Goal: Task Accomplishment & Management: Use online tool/utility

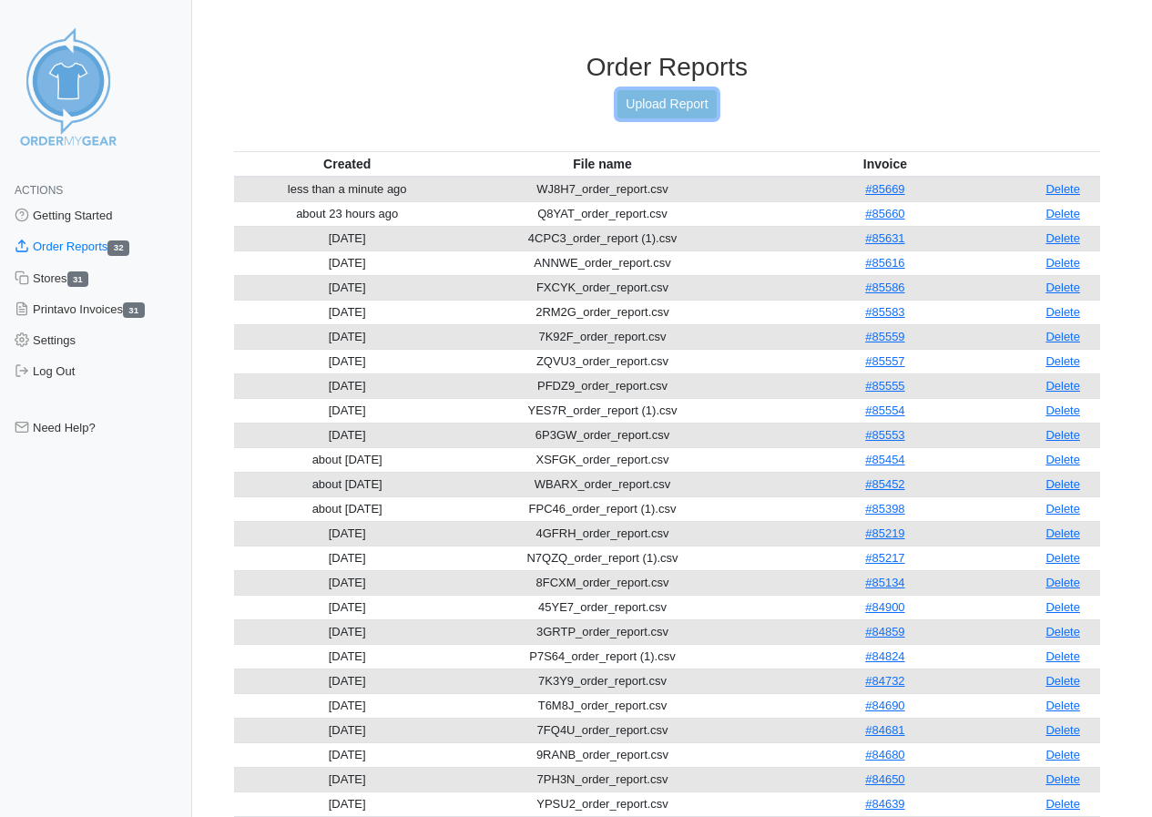
click at [672, 104] on link "Upload Report" at bounding box center [666, 104] width 98 height 28
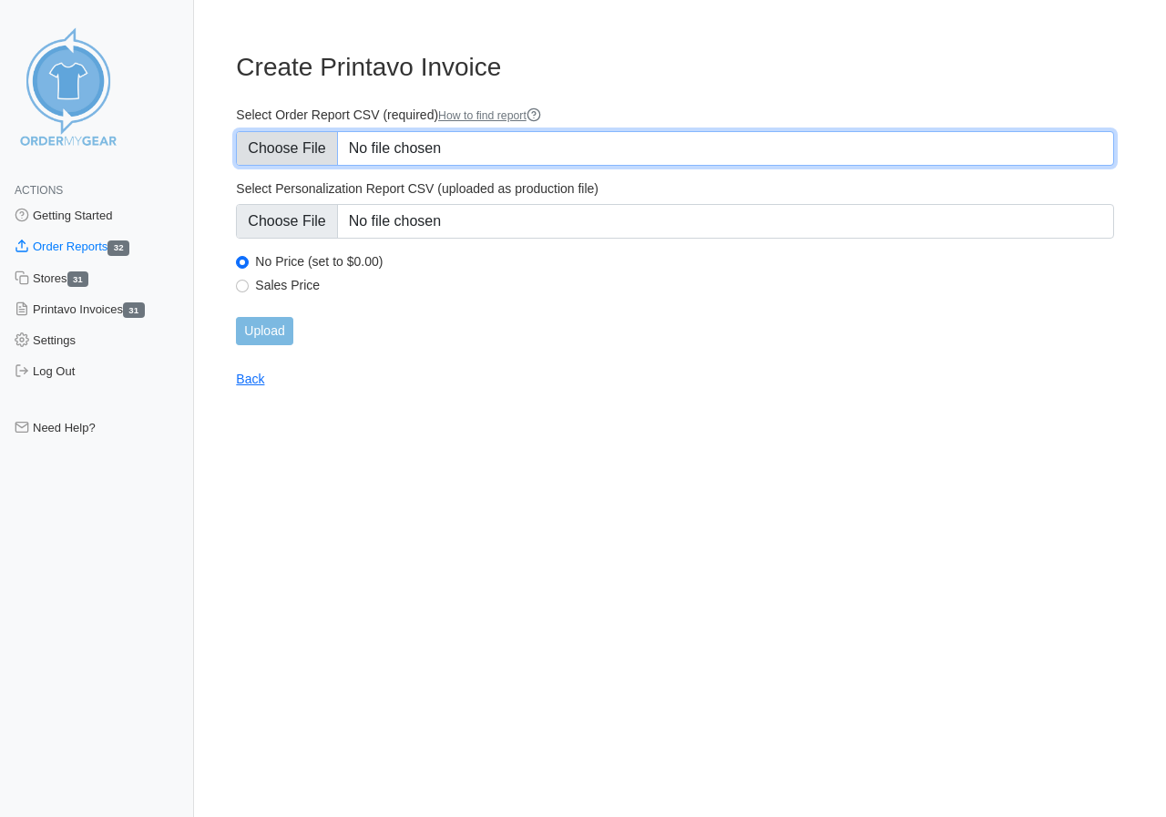
click at [294, 148] on input "Select Order Report CSV (required) How to find report" at bounding box center [675, 148] width 878 height 35
type input "C:\fakepath\9P8VK_order_report.csv"
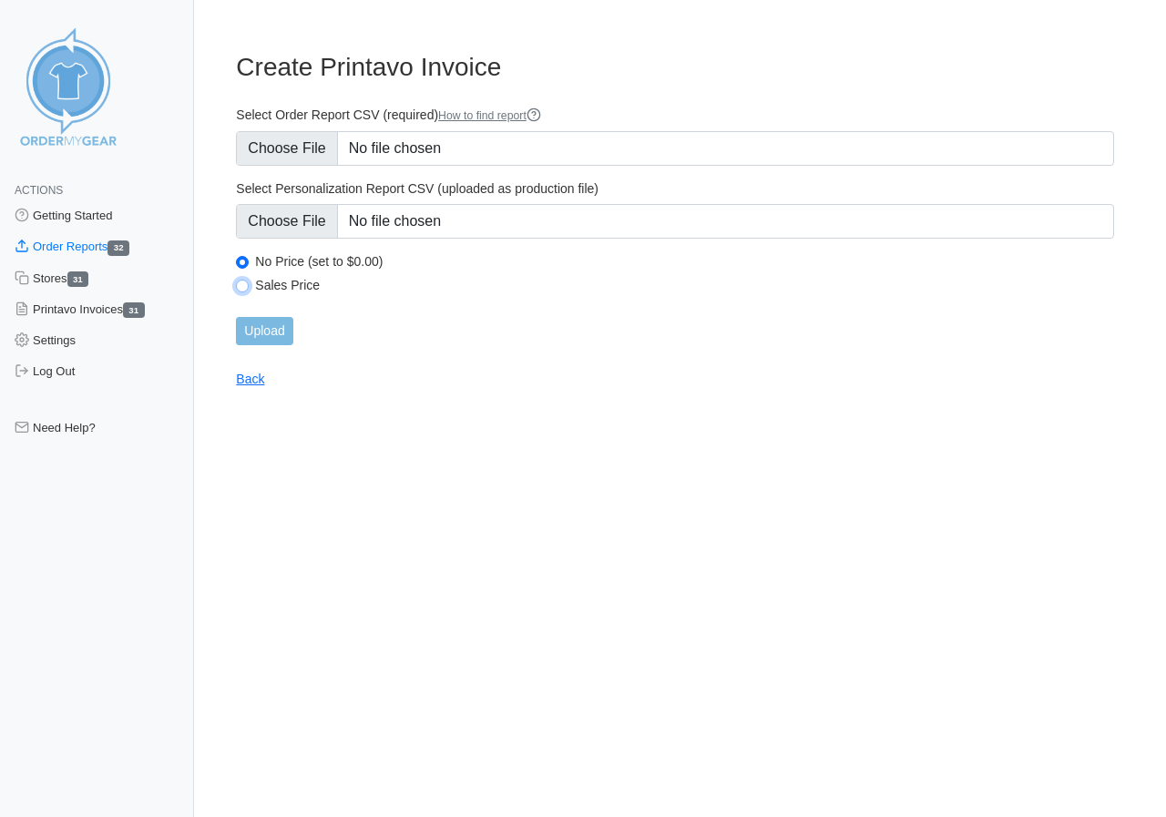
click at [241, 282] on input "Sales Price" at bounding box center [242, 286] width 13 height 13
radio input "true"
click at [274, 331] on input "Upload" at bounding box center [264, 331] width 56 height 28
